Goal: Information Seeking & Learning: Learn about a topic

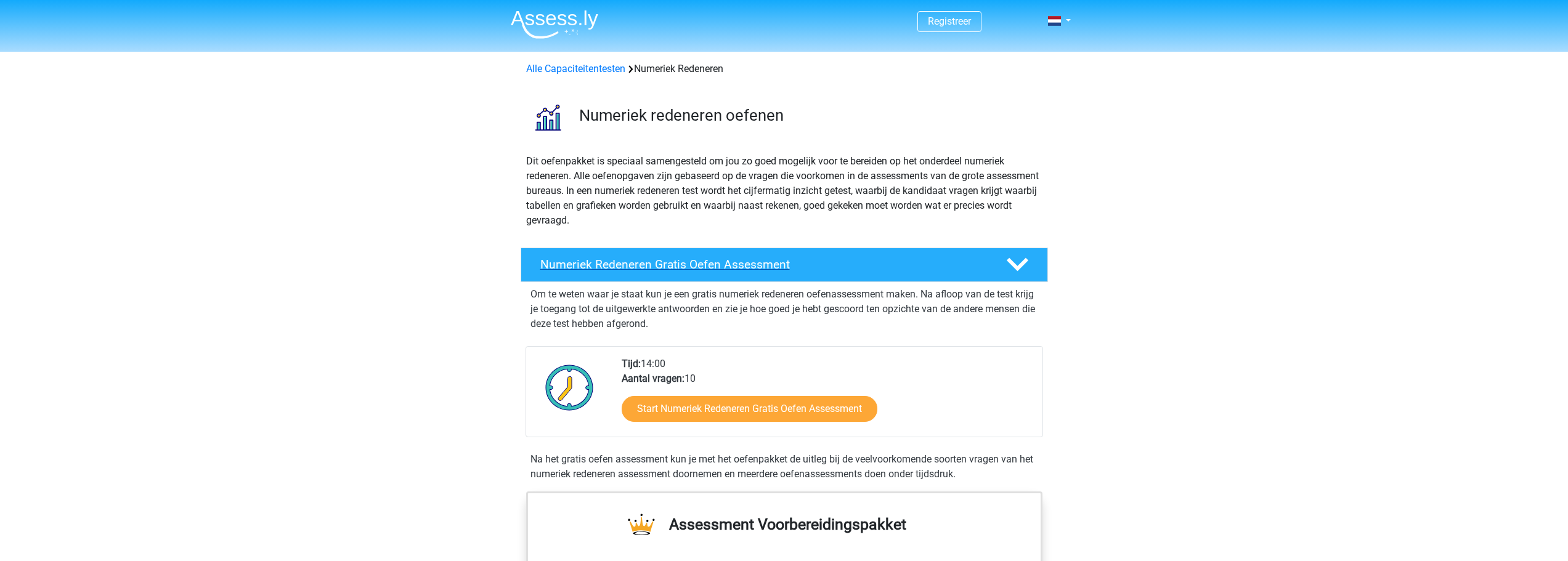
click at [603, 264] on h4 "Numeriek Redeneren Gratis Oefen Assessment" at bounding box center [764, 264] width 446 height 14
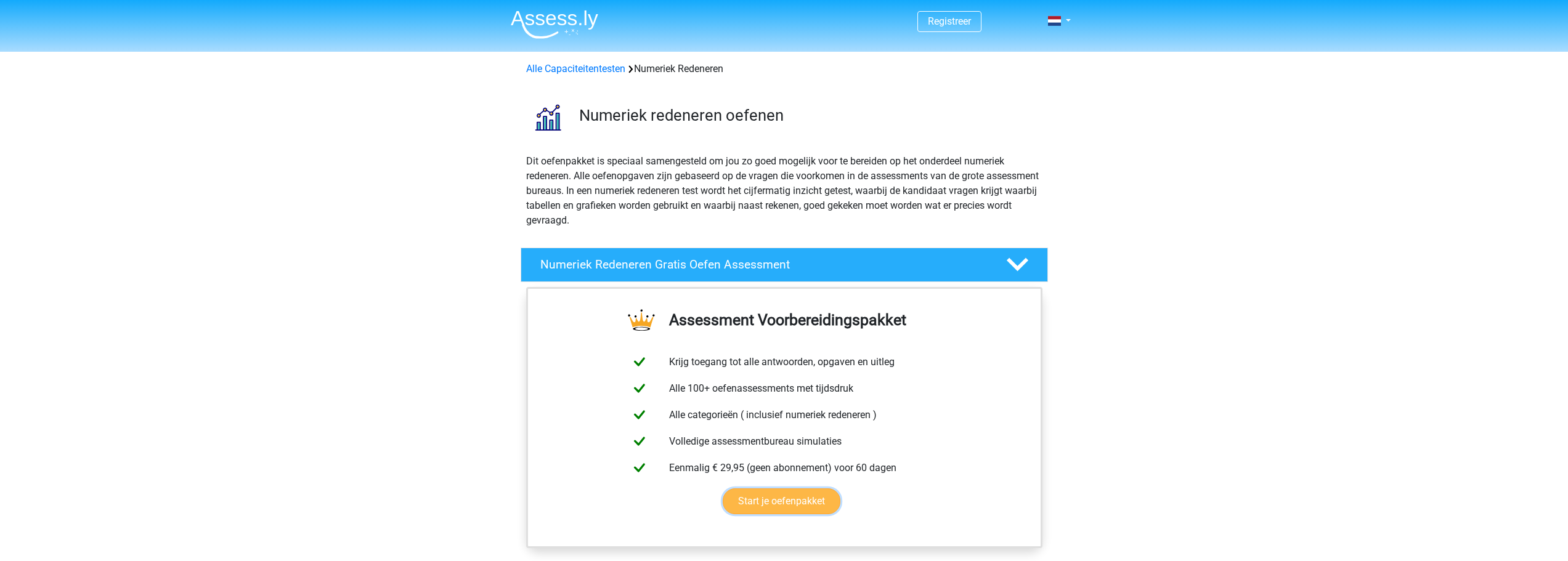
click at [796, 503] on link "Start je oefenpakket" at bounding box center [782, 501] width 118 height 26
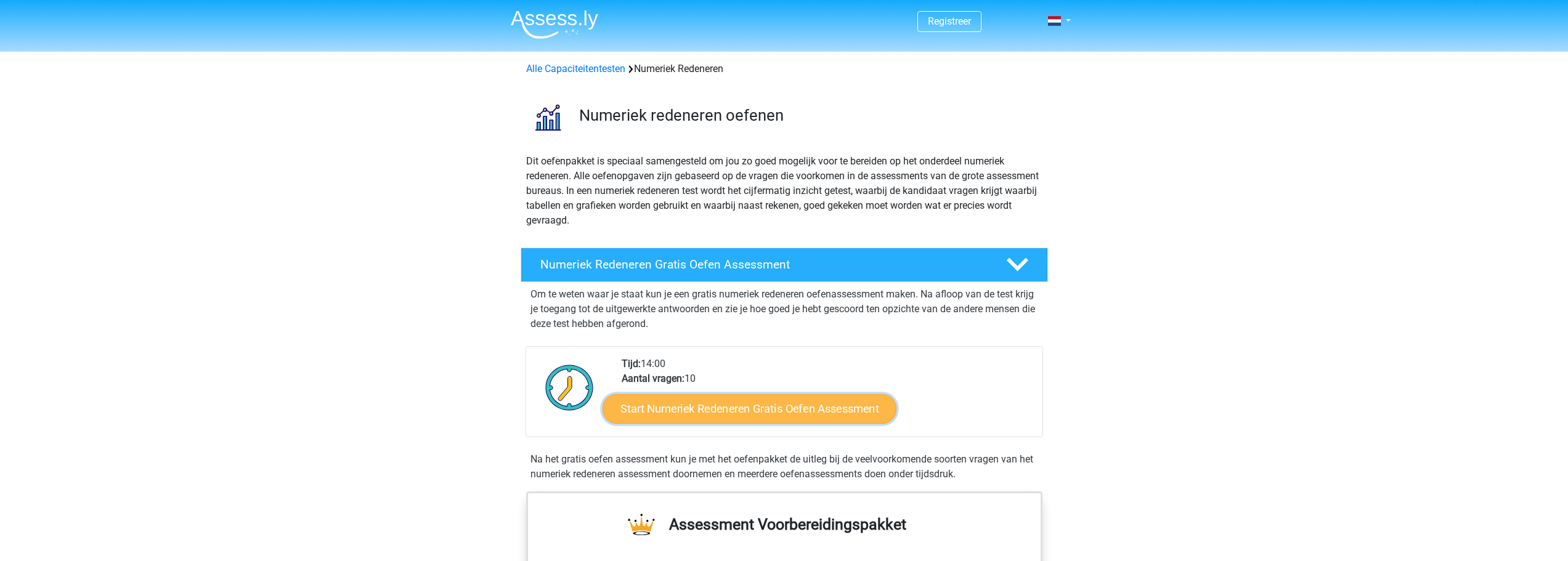
click at [747, 406] on link "Start Numeriek Redeneren Gratis Oefen Assessment" at bounding box center [749, 408] width 294 height 30
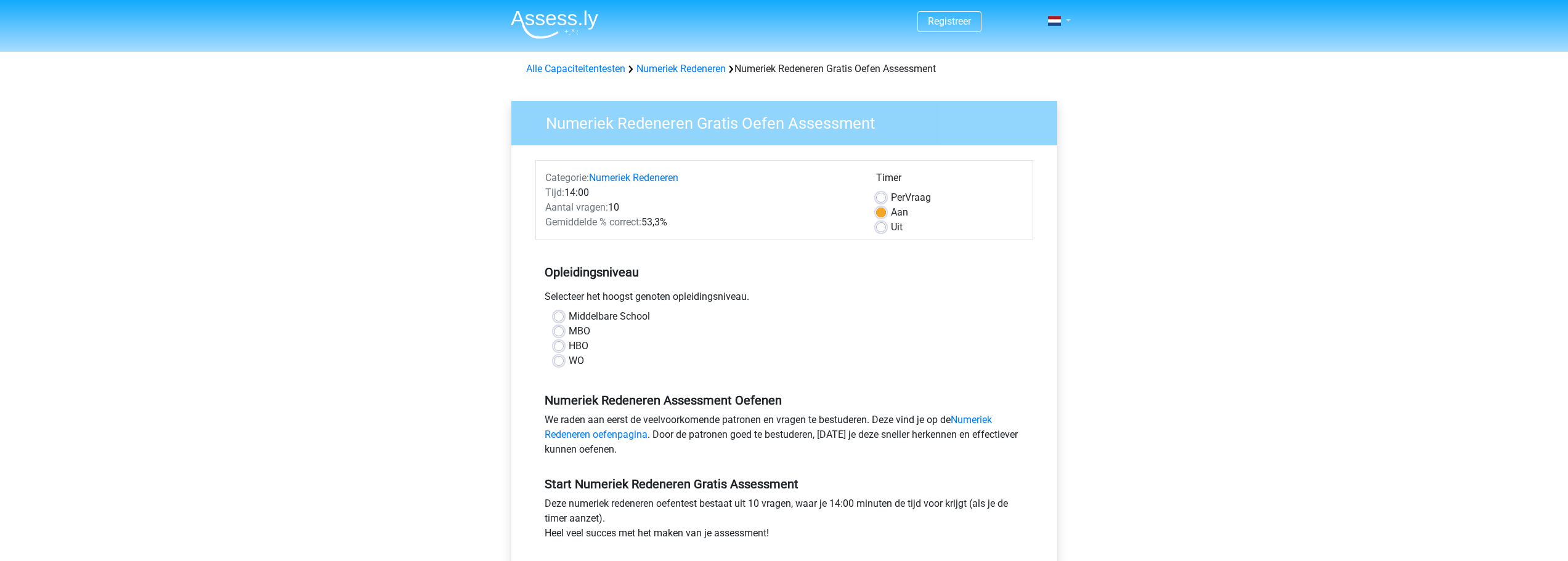
click at [1066, 19] on link at bounding box center [1055, 21] width 25 height 15
click at [1029, 47] on link "Nederlands" at bounding box center [1023, 49] width 85 height 19
click at [568, 317] on label "Middelbare School" at bounding box center [609, 316] width 81 height 15
click at [560, 317] on input "Middelbare School" at bounding box center [559, 315] width 10 height 12
radio input "true"
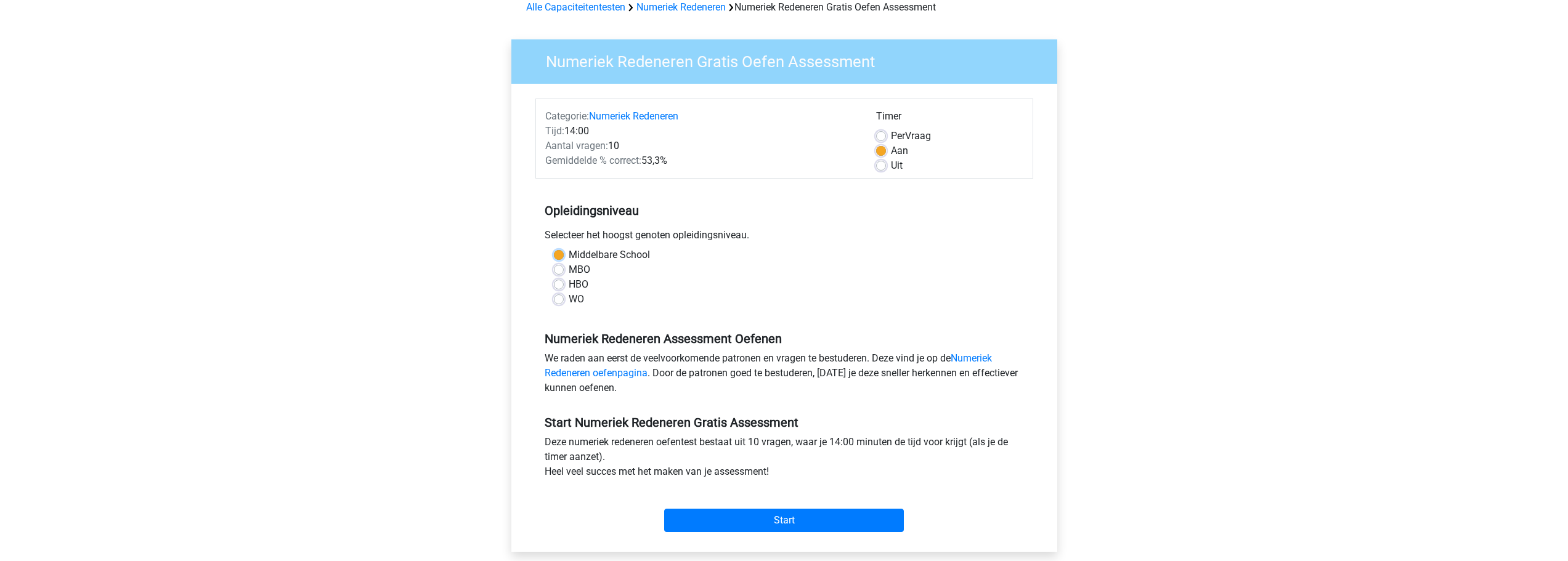
scroll to position [123, 0]
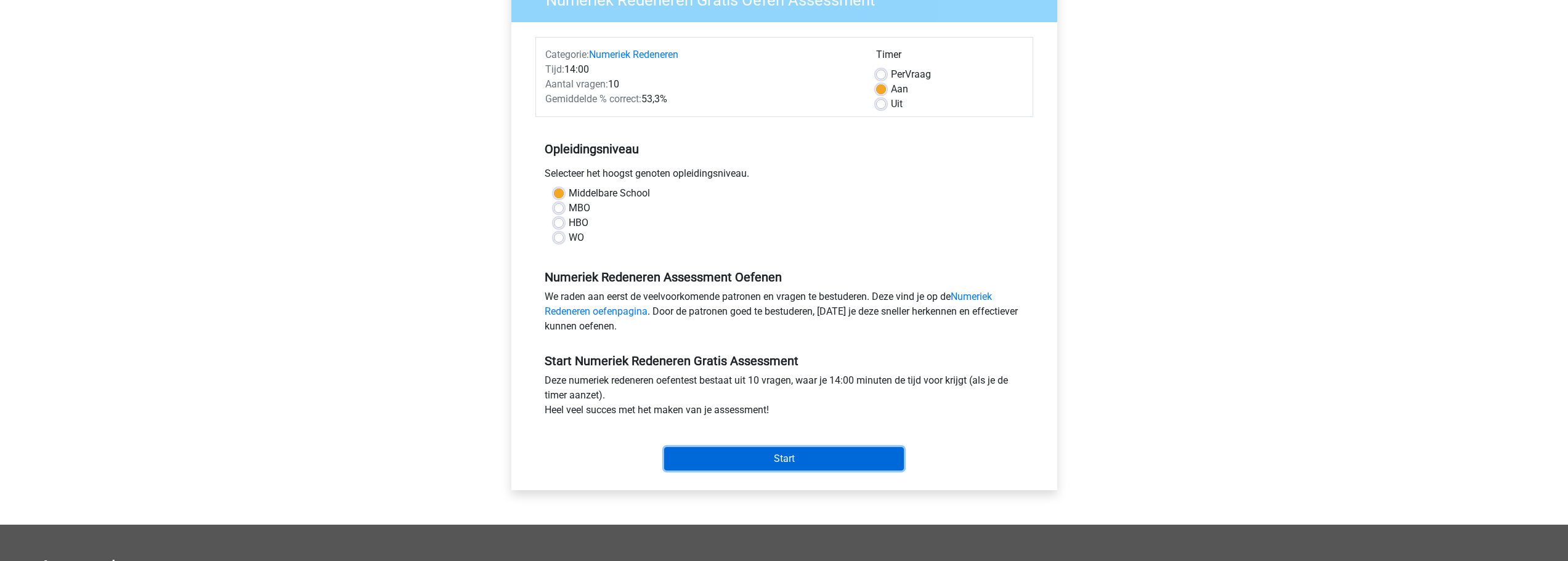
click at [758, 452] on input "Start" at bounding box center [784, 459] width 240 height 23
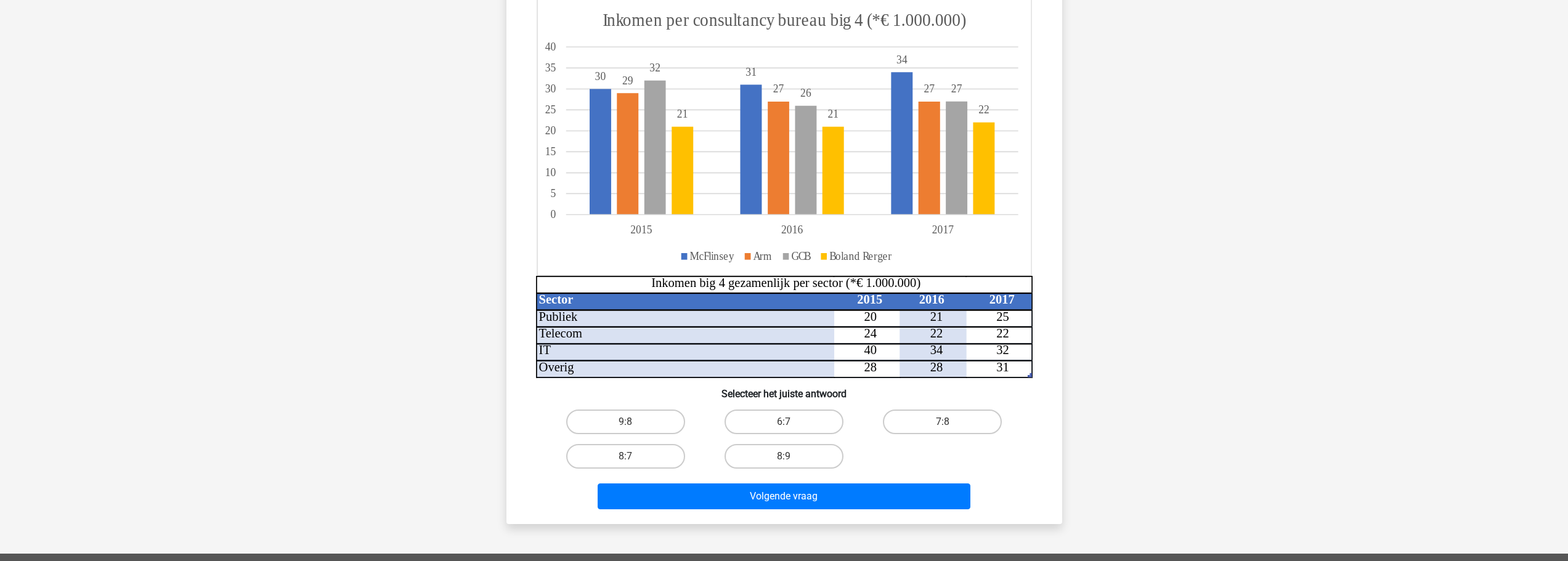
scroll to position [123, 0]
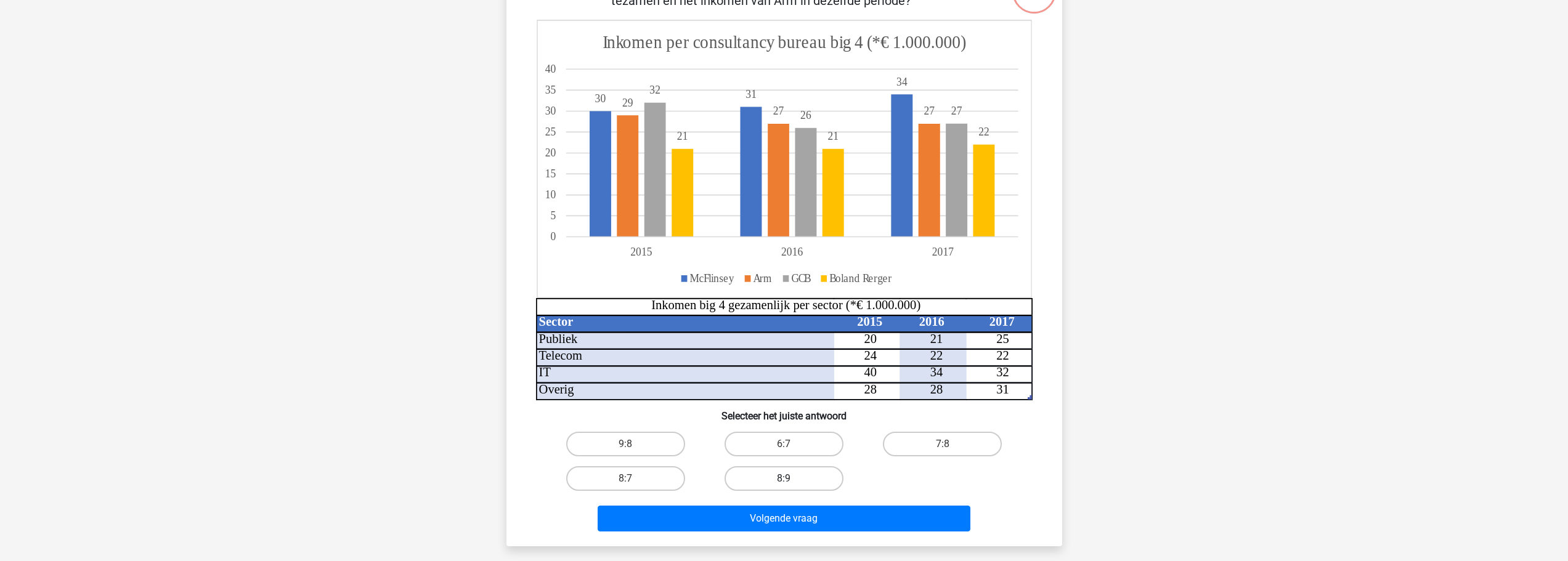
click at [777, 474] on label "8:9" at bounding box center [784, 479] width 119 height 25
click at [784, 479] on input "8:9" at bounding box center [788, 483] width 8 height 8
radio input "true"
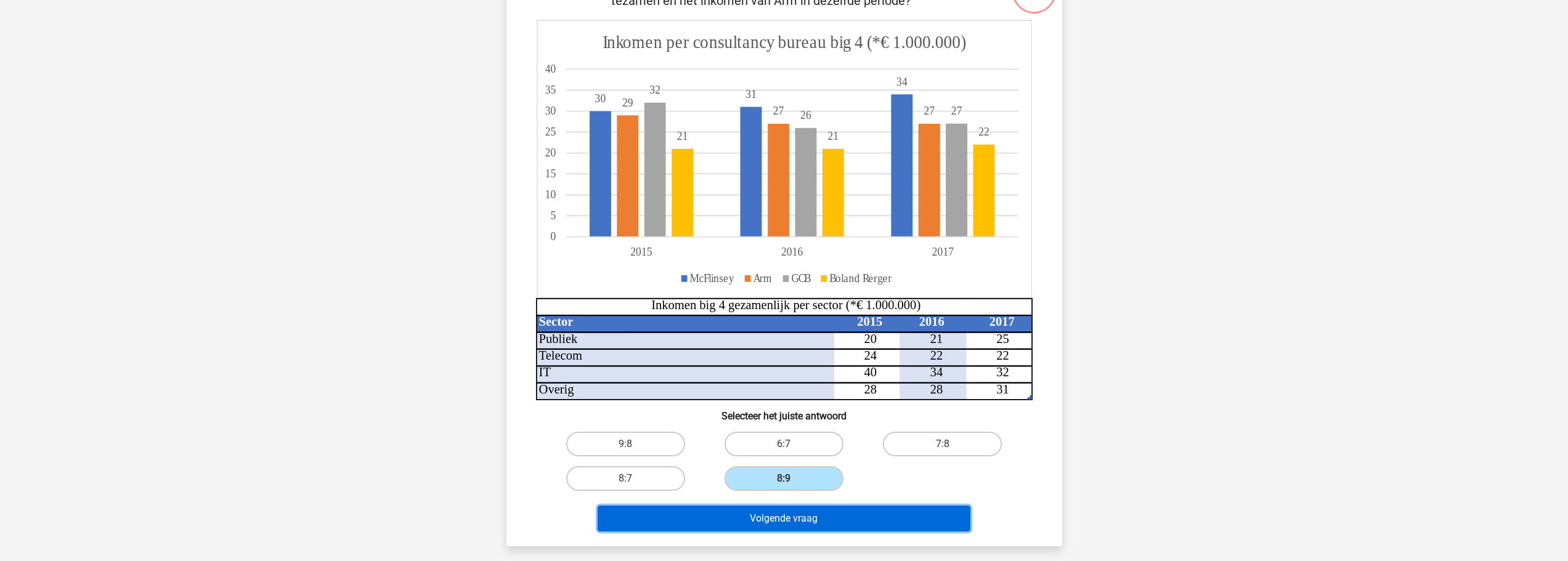
click at [785, 520] on button "Volgende vraag" at bounding box center [784, 518] width 373 height 26
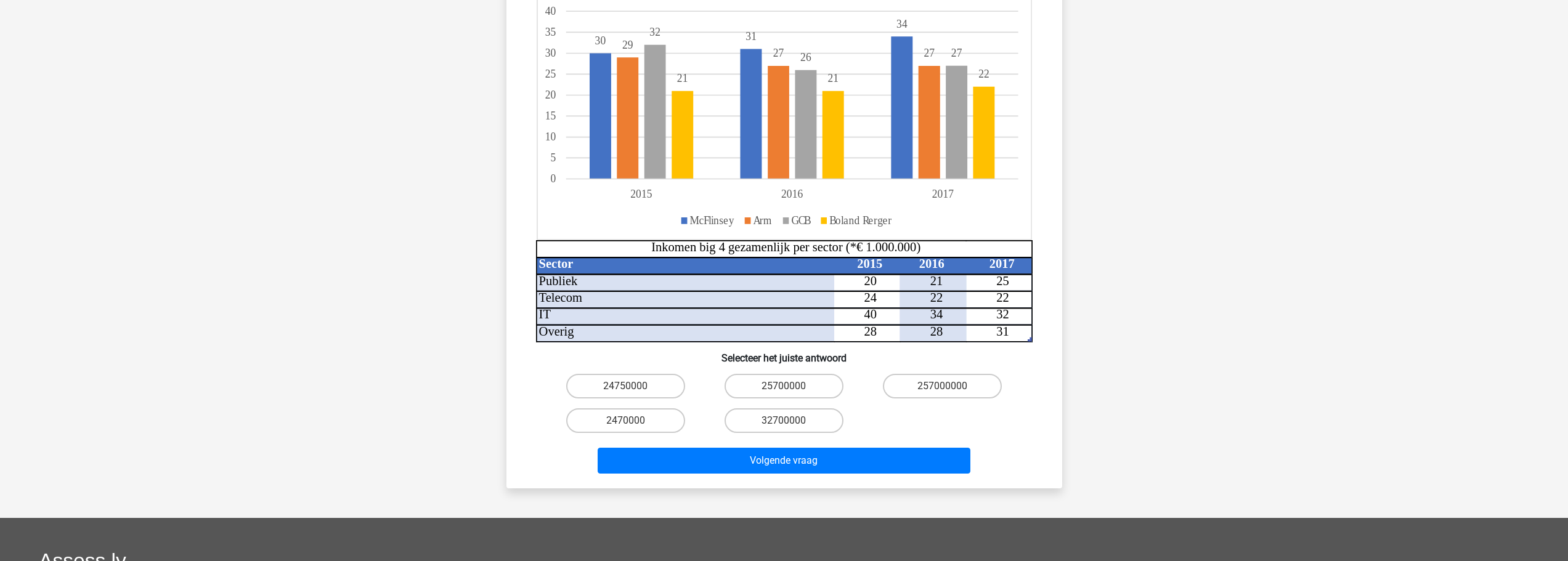
scroll to position [246, 0]
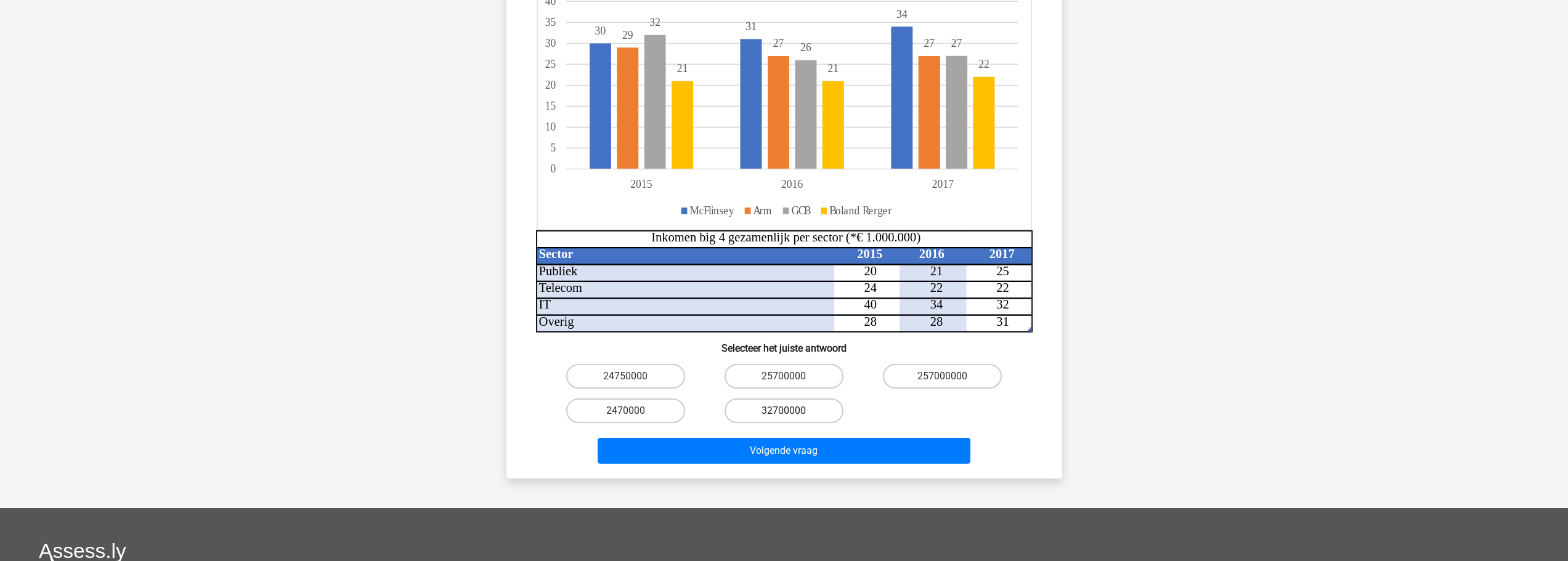
click at [780, 398] on label "32700000" at bounding box center [784, 411] width 119 height 25
click at [784, 411] on input "32700000" at bounding box center [788, 415] width 8 height 8
radio input "true"
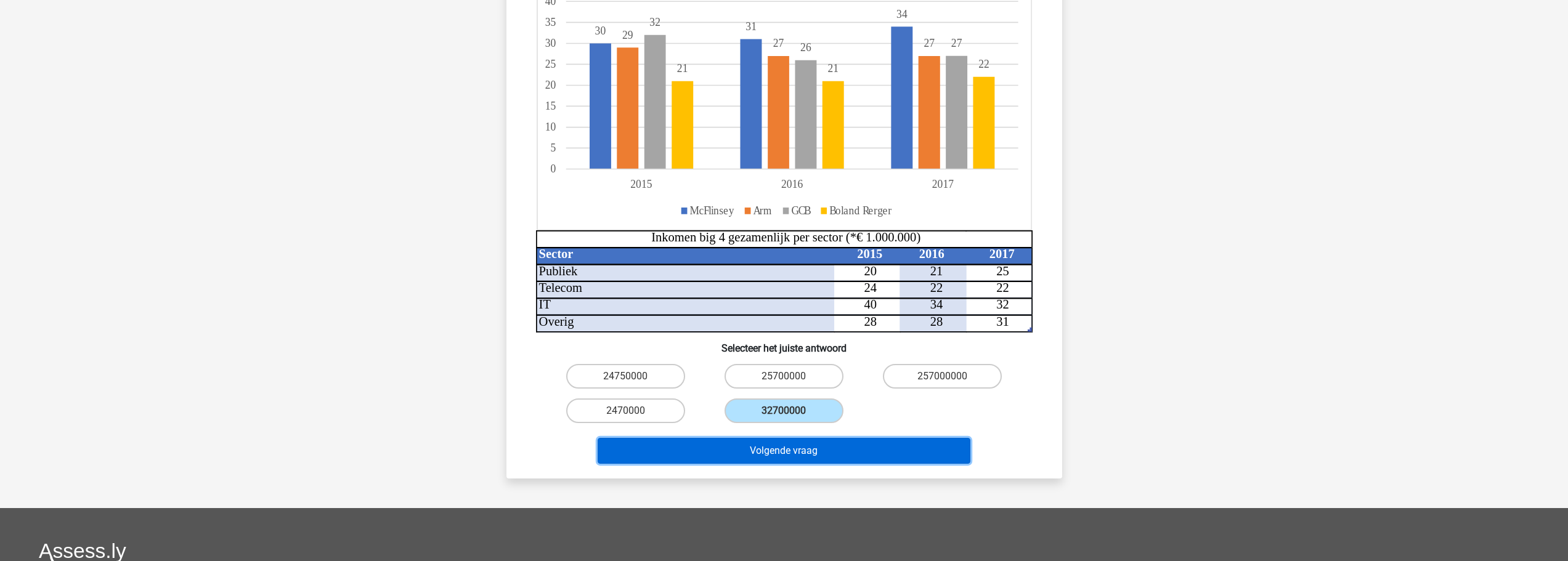
click at [809, 439] on button "Volgende vraag" at bounding box center [784, 451] width 373 height 26
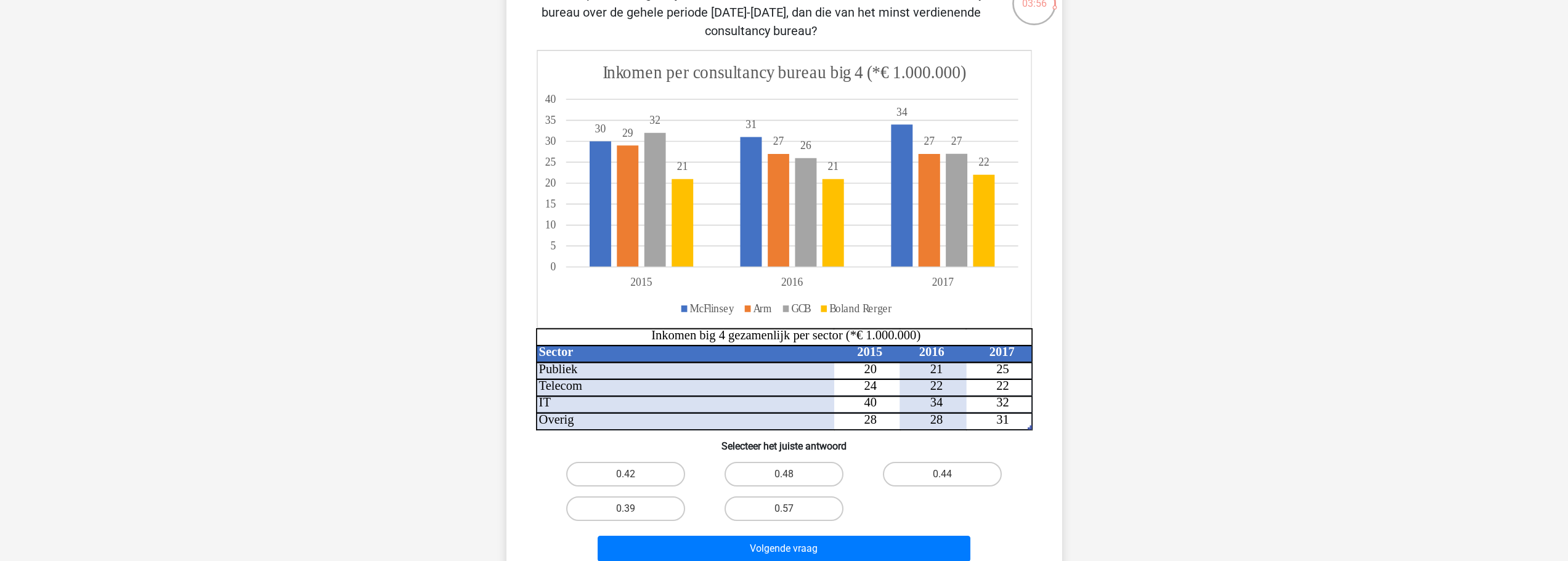
scroll to position [123, 0]
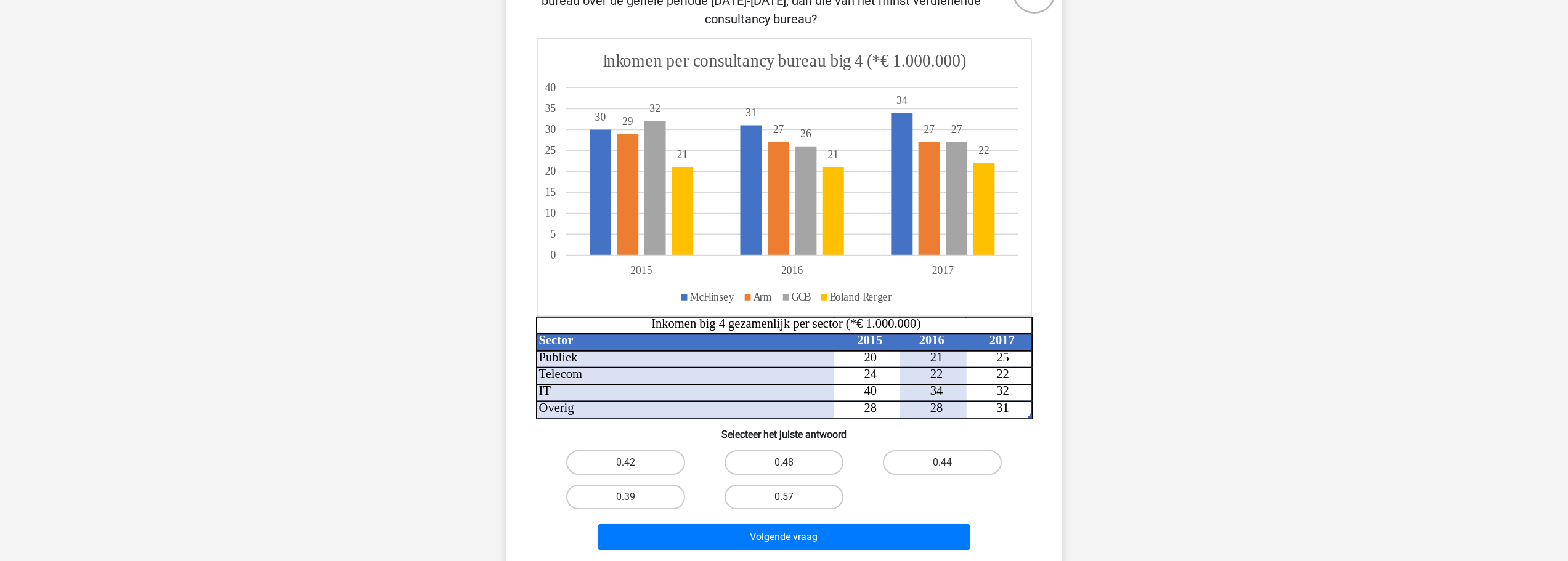
click at [794, 497] on label "0.57" at bounding box center [784, 497] width 119 height 25
click at [791, 497] on input "0.57" at bounding box center [788, 501] width 8 height 8
radio input "true"
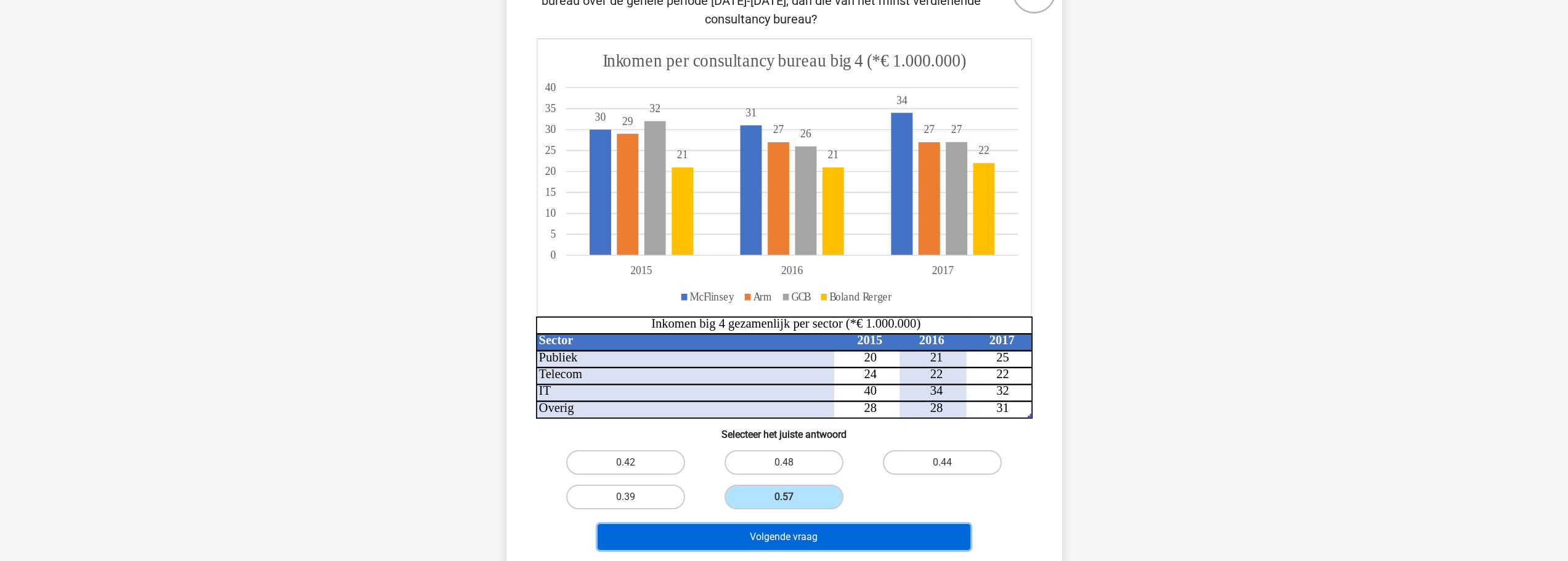
click at [781, 534] on button "Volgende vraag" at bounding box center [784, 537] width 373 height 26
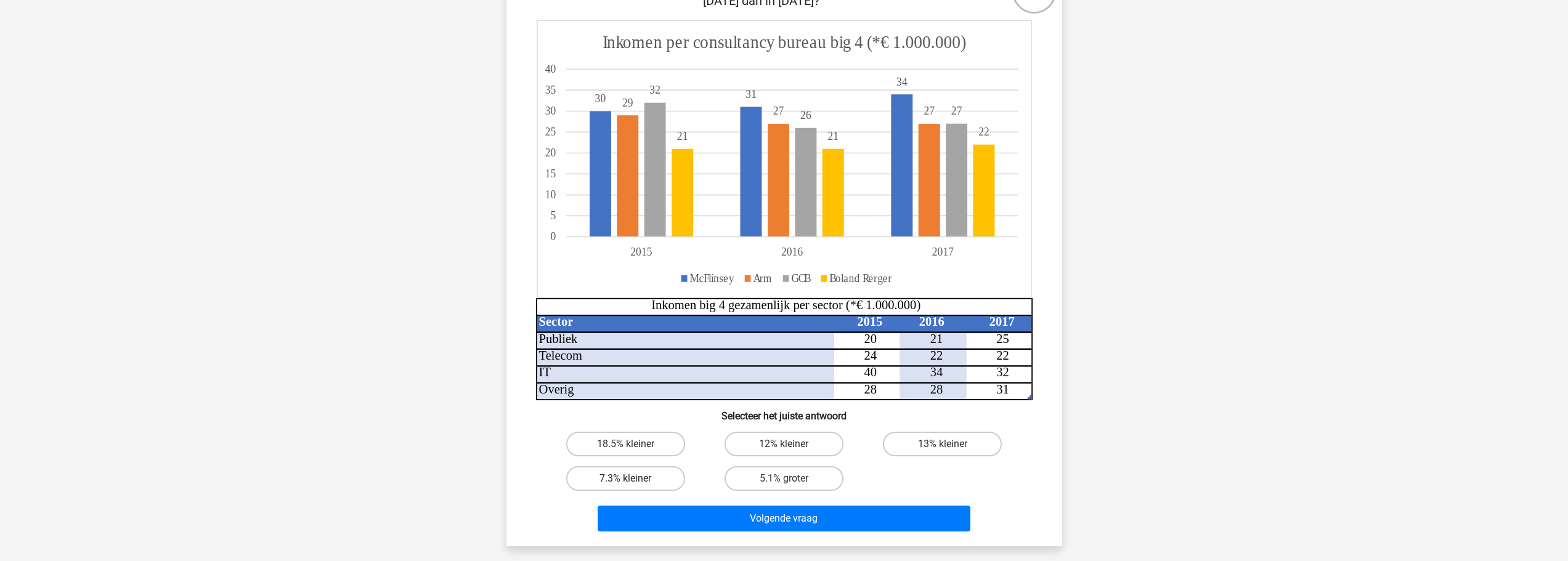
click at [651, 477] on label "7.3% kleiner" at bounding box center [626, 479] width 119 height 25
click at [633, 479] on input "7.3% kleiner" at bounding box center [629, 483] width 8 height 8
radio input "true"
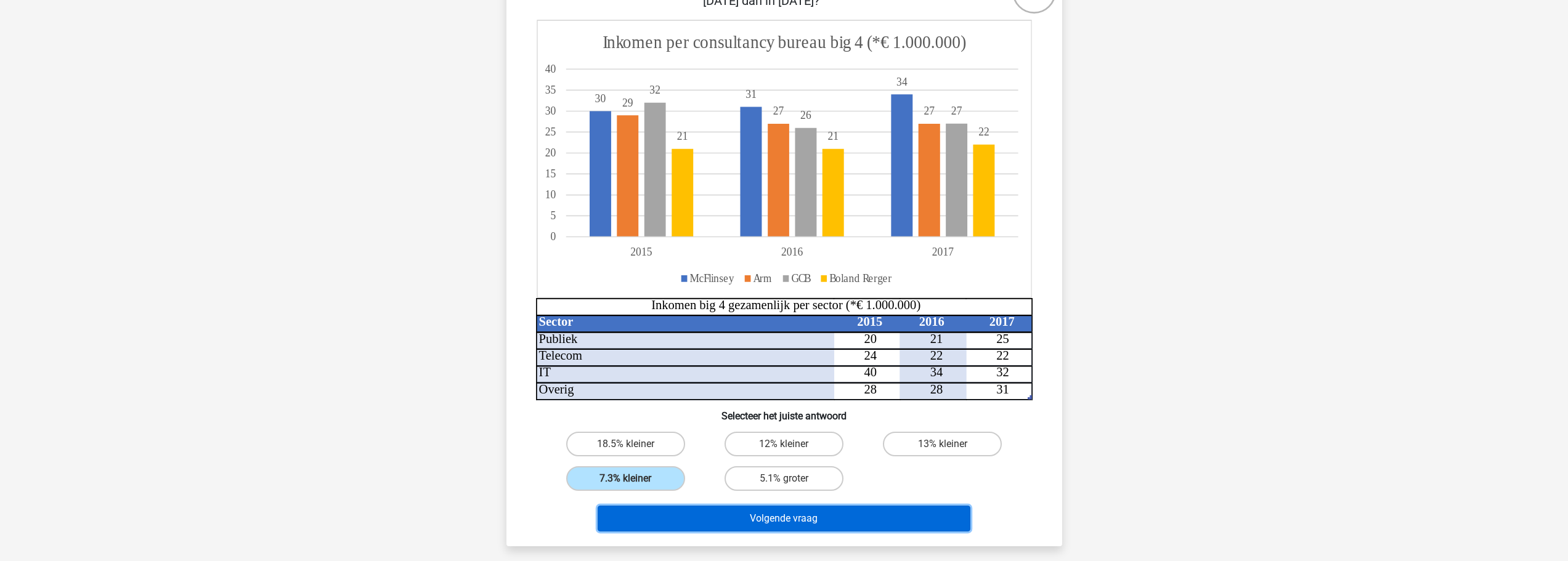
click at [800, 518] on button "Volgende vraag" at bounding box center [784, 518] width 373 height 26
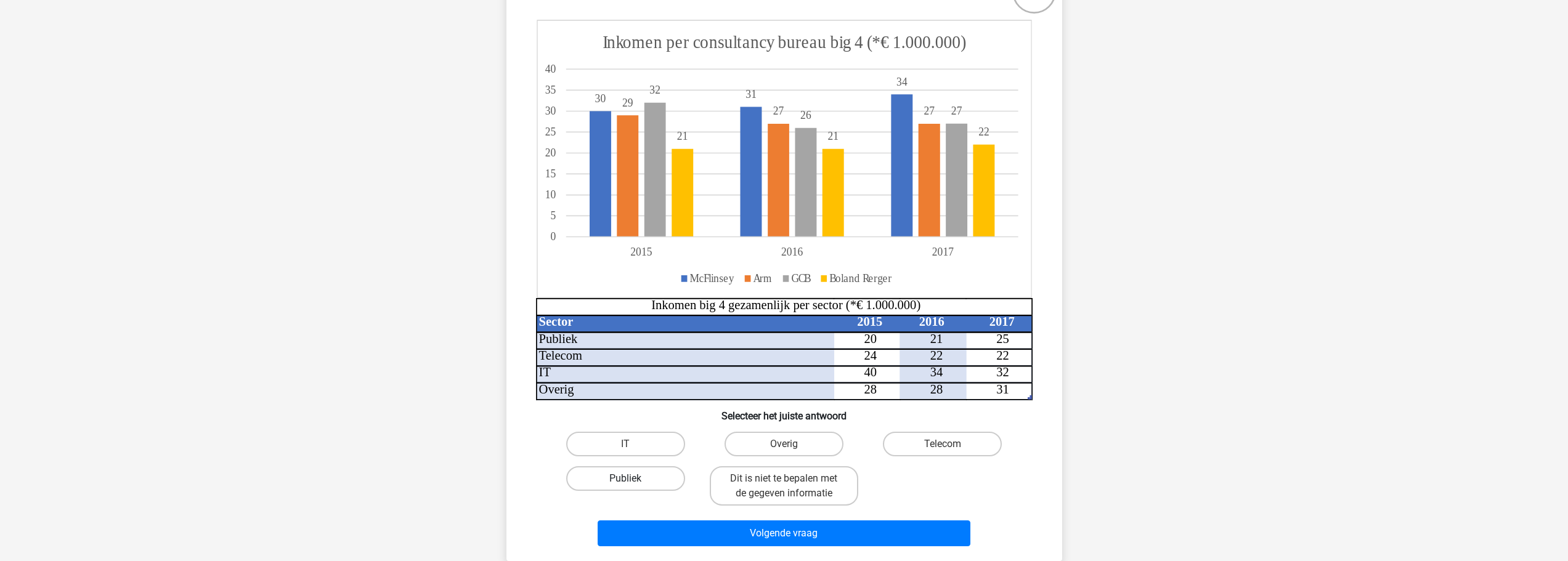
click at [626, 477] on label "Publiek" at bounding box center [626, 479] width 119 height 25
click at [626, 479] on input "Publiek" at bounding box center [629, 483] width 8 height 8
radio input "true"
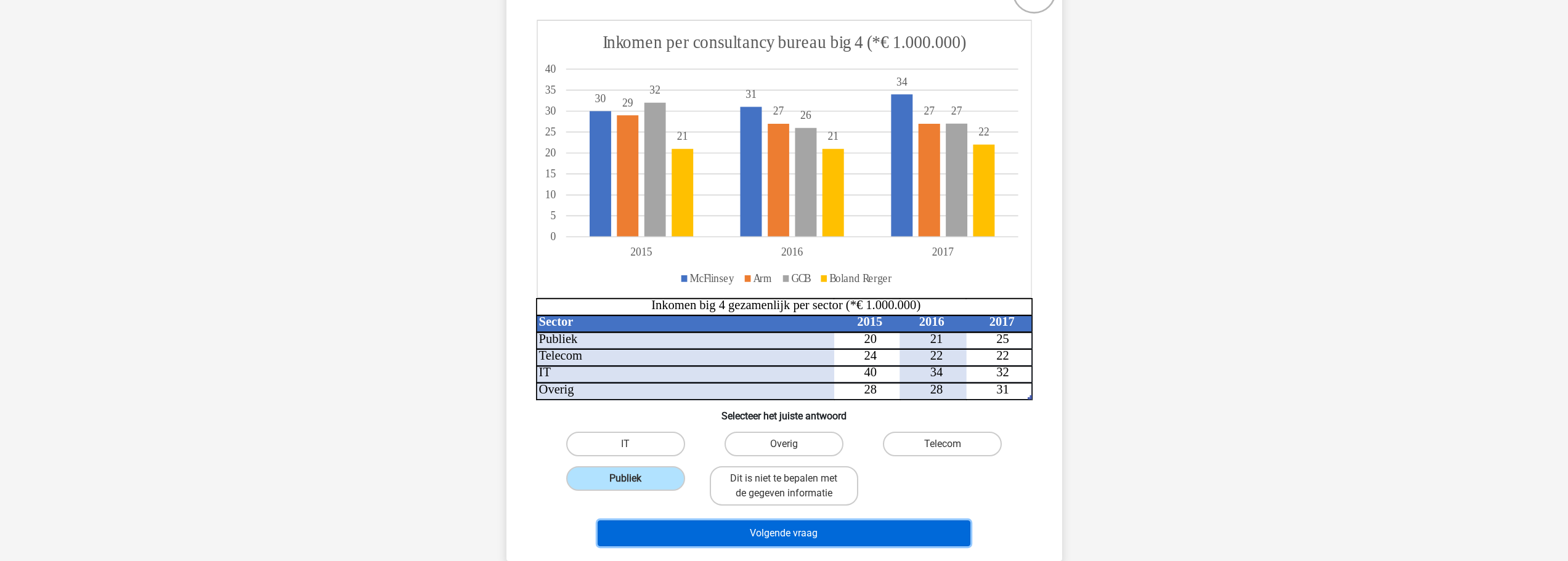
click at [773, 532] on button "Volgende vraag" at bounding box center [784, 533] width 373 height 26
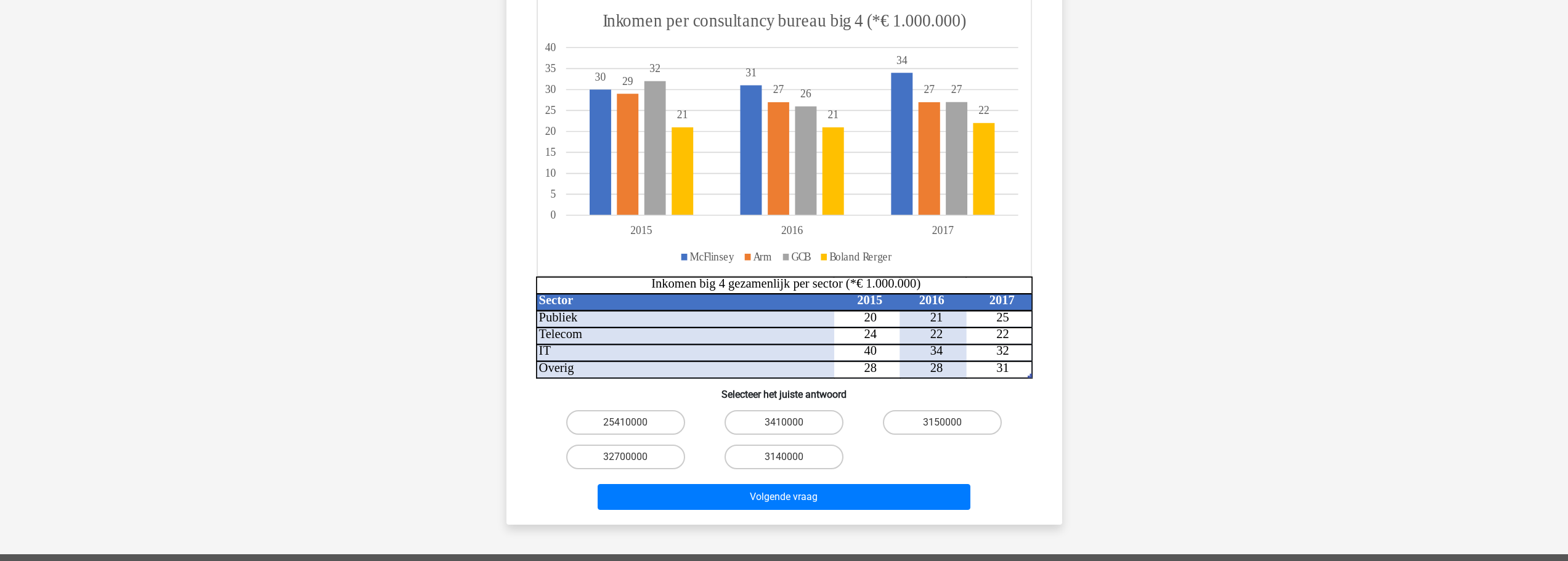
scroll to position [185, 0]
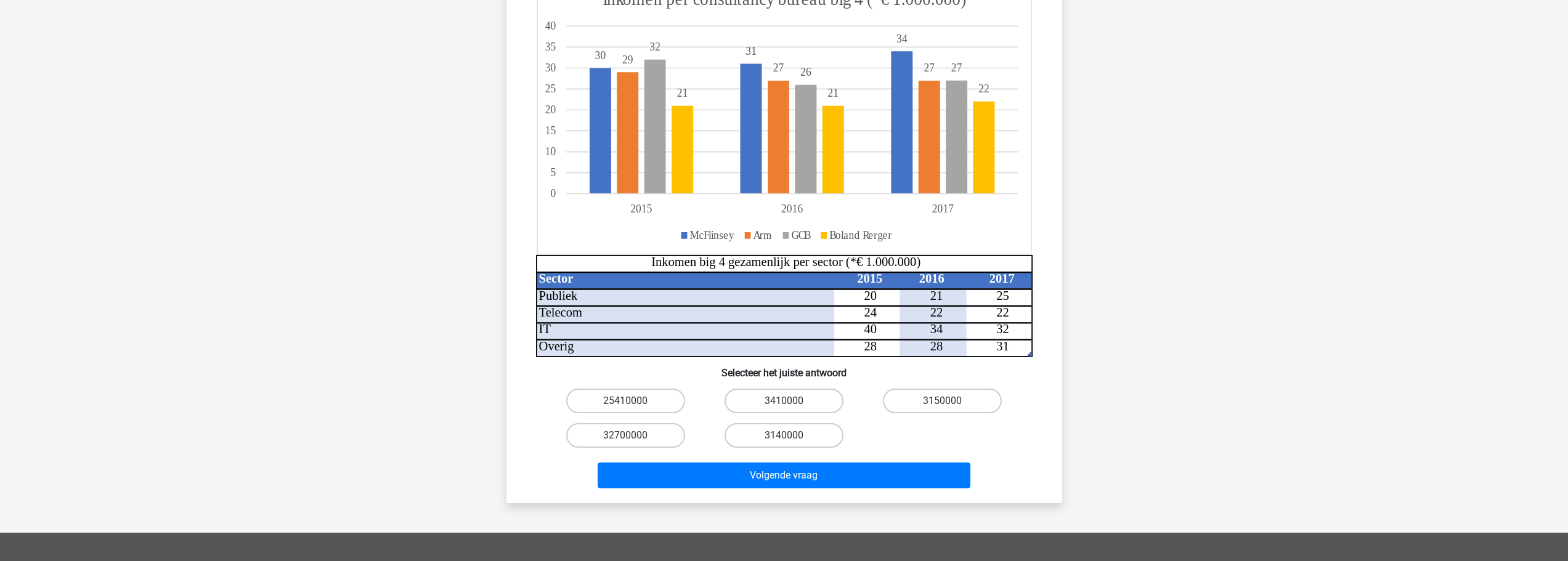
click at [629, 401] on input "25410000" at bounding box center [629, 405] width 8 height 8
radio input "true"
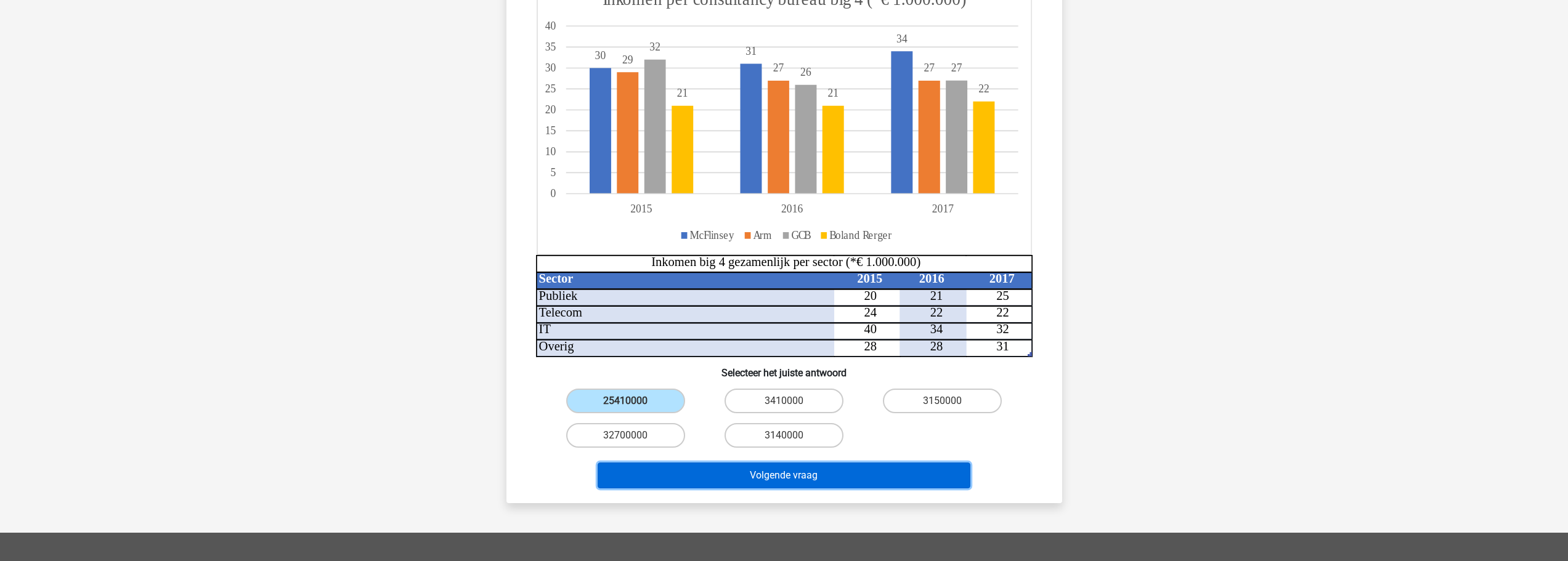
click at [843, 477] on button "Volgende vraag" at bounding box center [784, 475] width 373 height 26
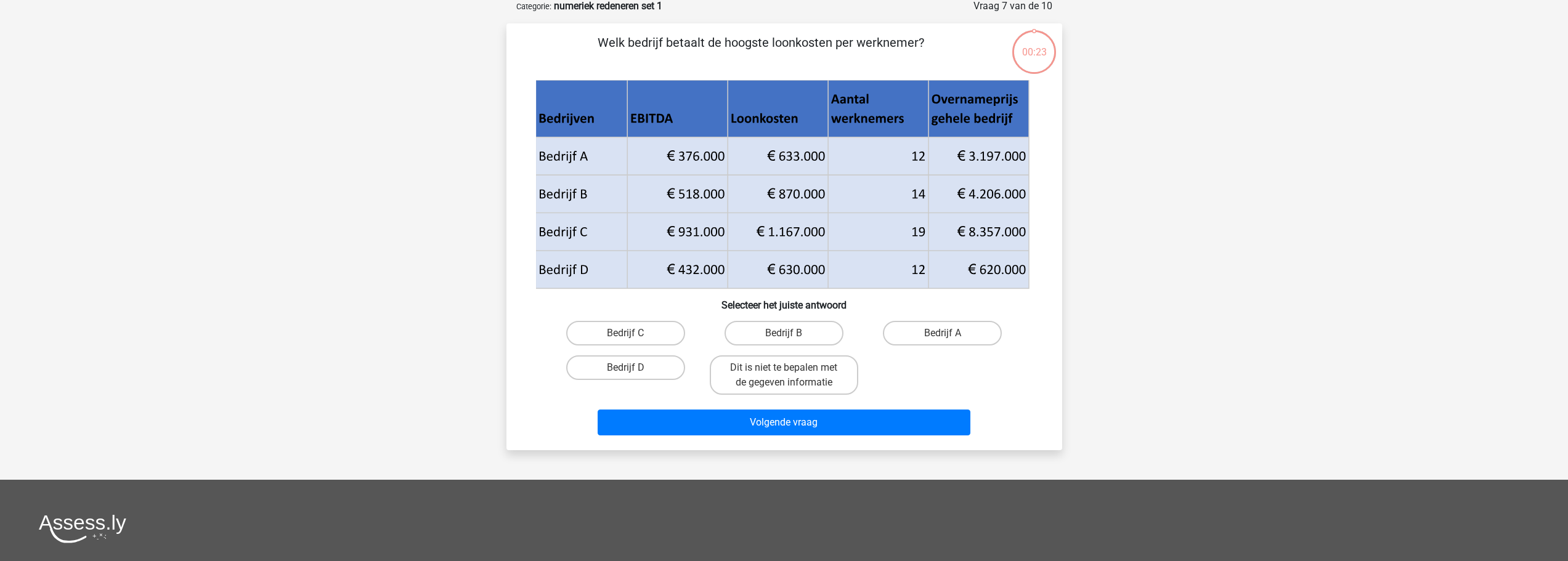
scroll to position [62, 0]
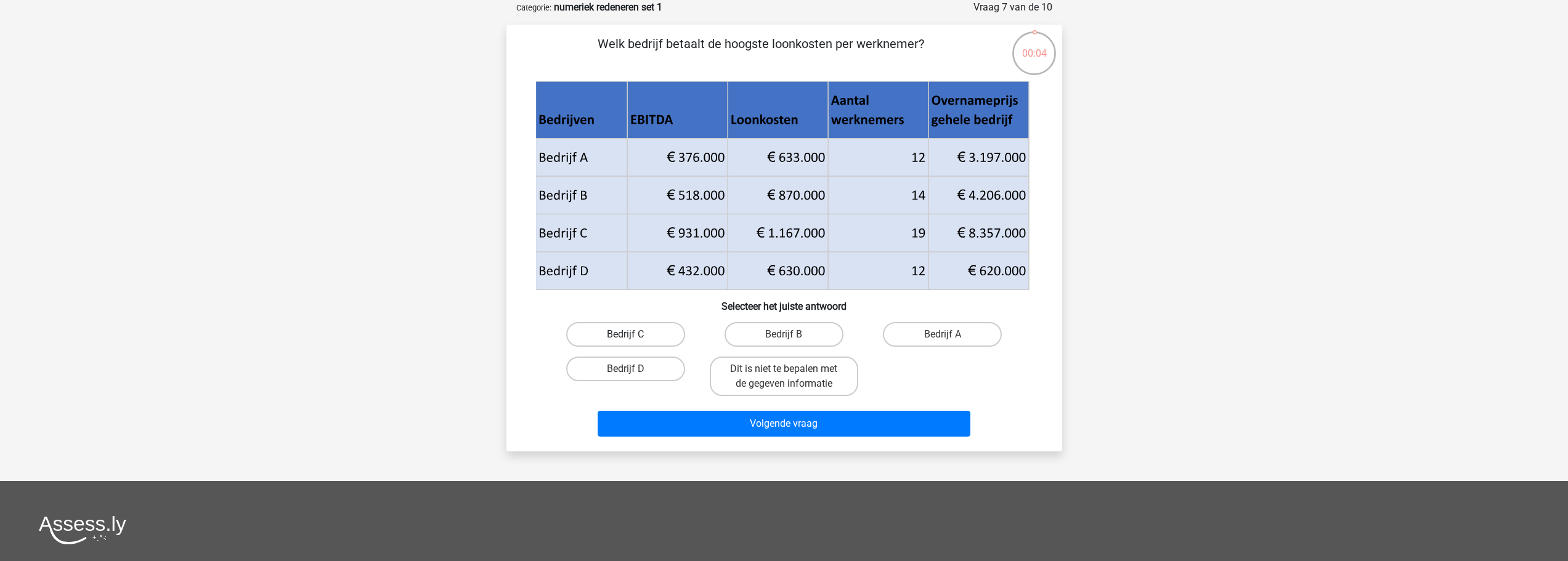
click at [651, 328] on label "Bedrijf C" at bounding box center [626, 334] width 119 height 25
click at [633, 334] on input "Bedrijf C" at bounding box center [629, 338] width 8 height 8
radio input "true"
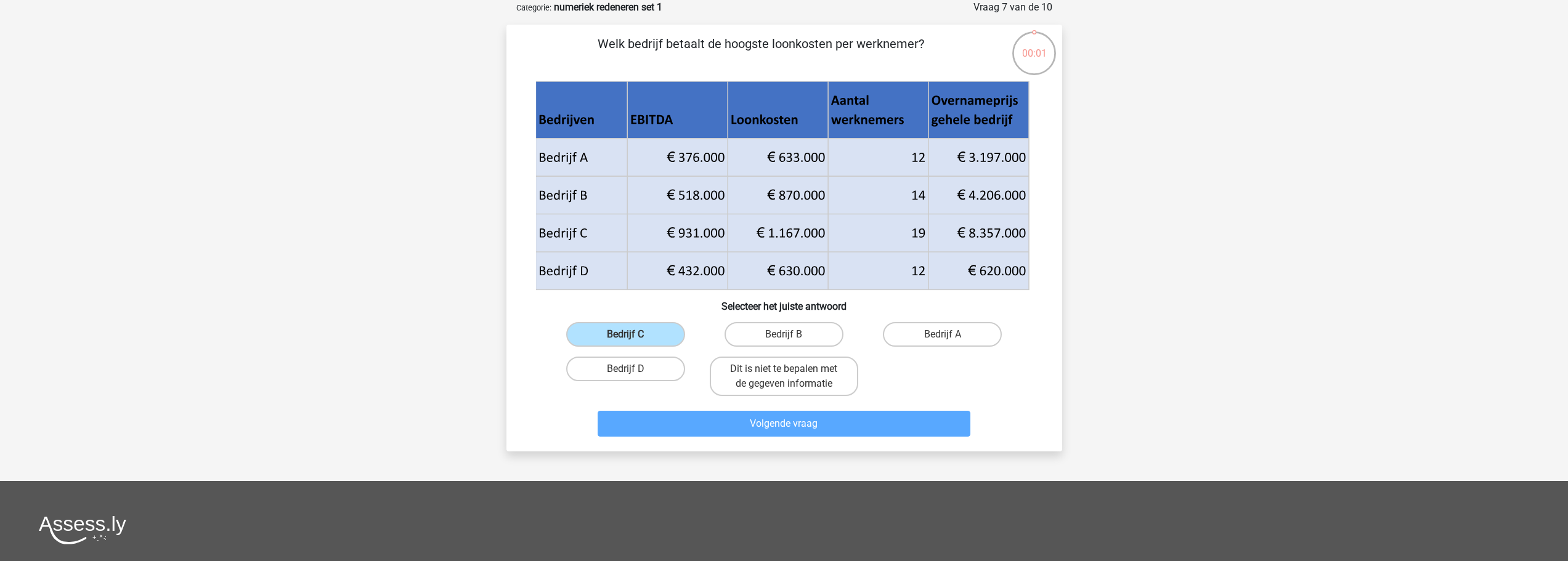
click at [785, 438] on div "Volgende vraag" at bounding box center [784, 426] width 476 height 31
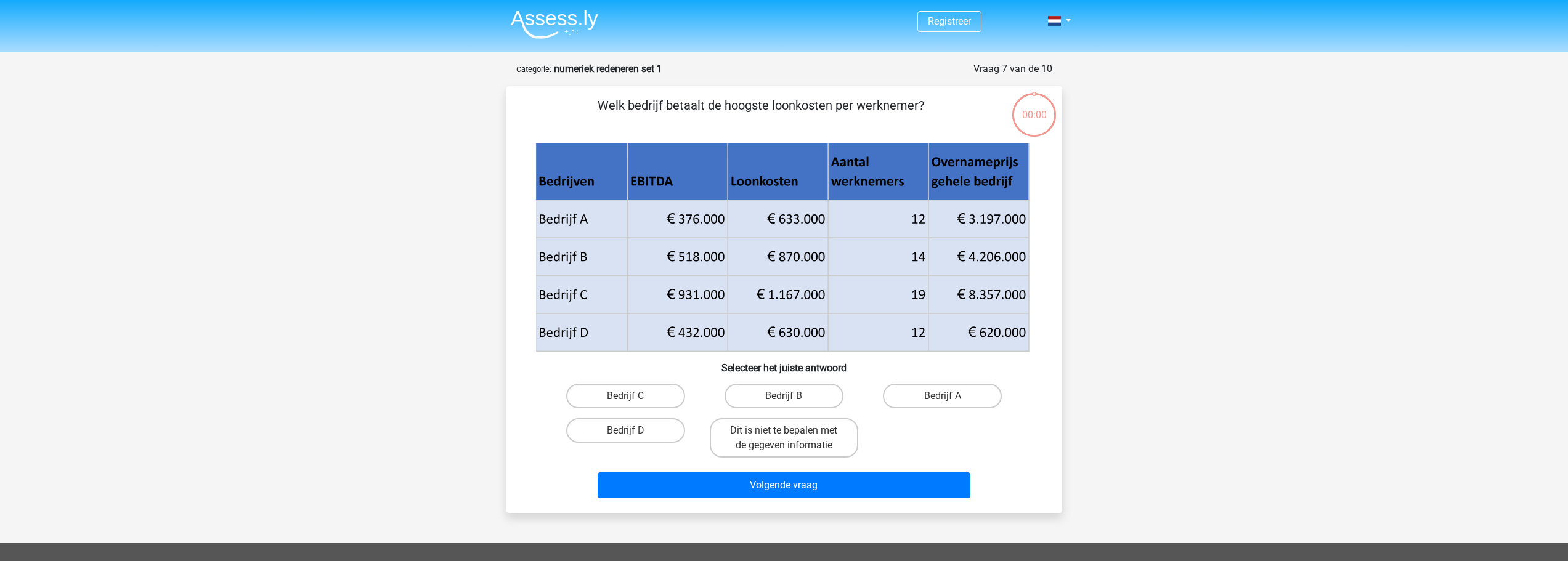
scroll to position [62, 0]
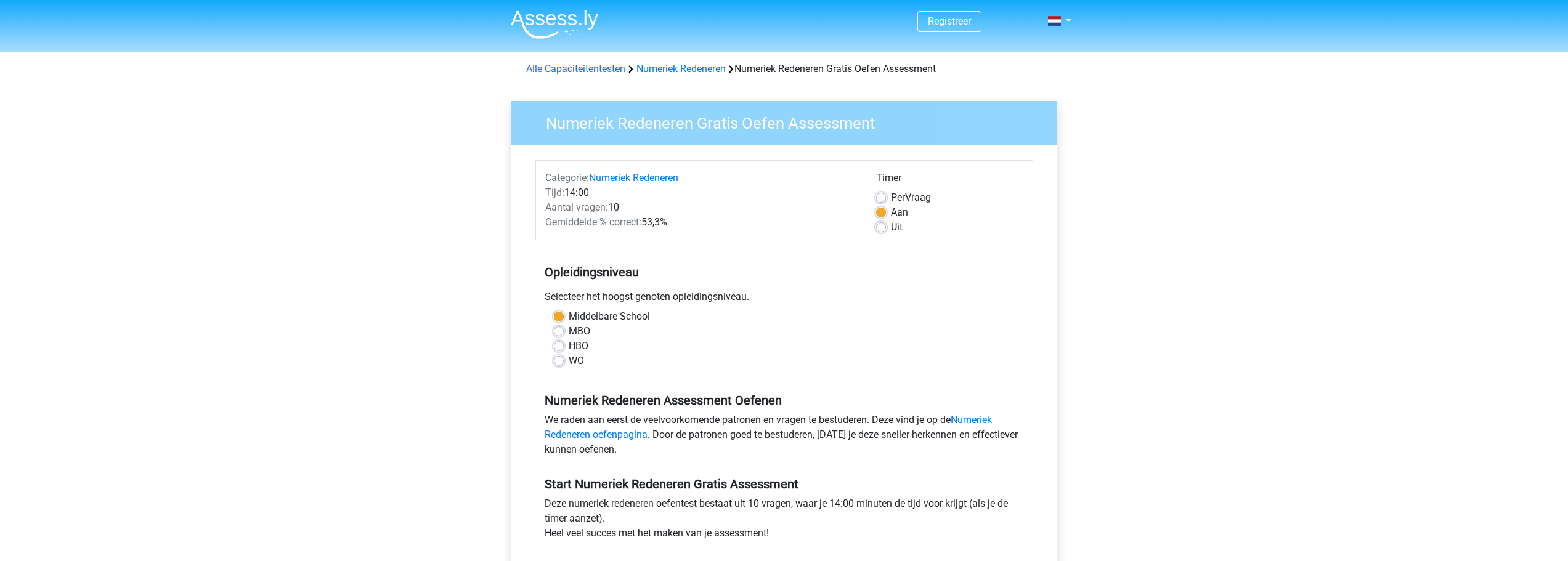
scroll to position [123, 0]
